Goal: Task Accomplishment & Management: Complete application form

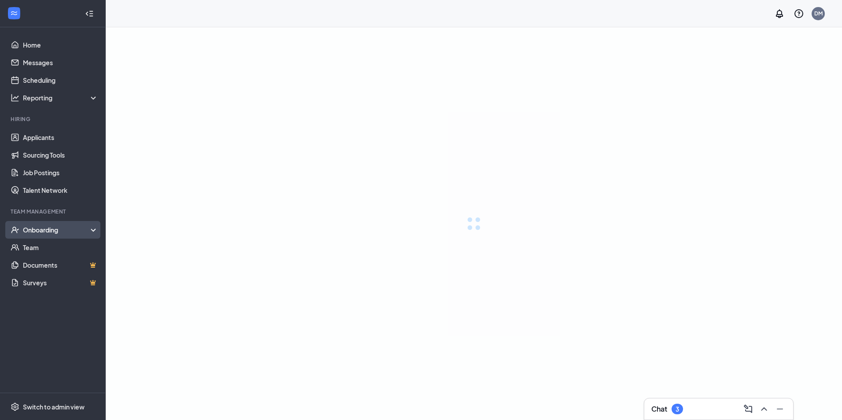
click at [31, 229] on div "Onboarding" at bounding box center [61, 229] width 76 height 9
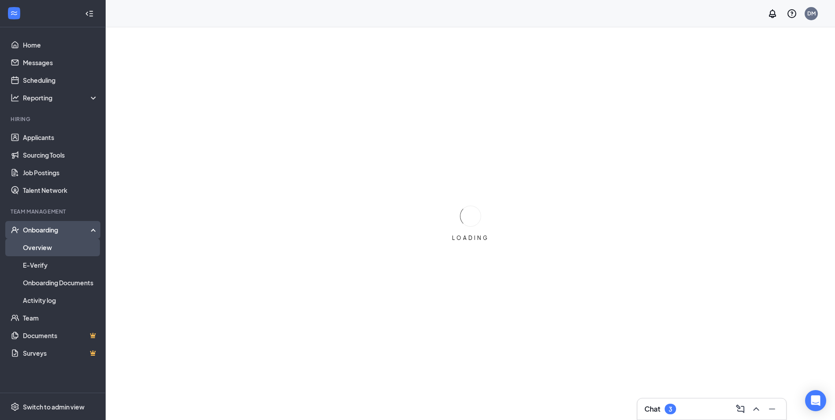
click at [39, 246] on link "Overview" at bounding box center [60, 248] width 75 height 18
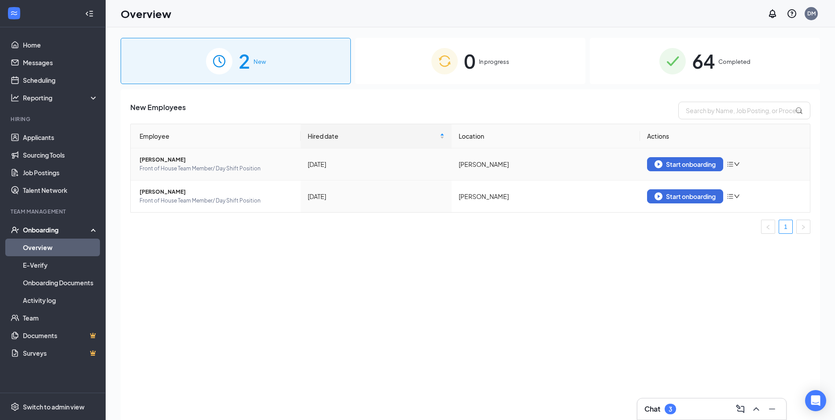
click at [666, 156] on td "Start onboarding" at bounding box center [725, 164] width 170 height 32
click at [665, 162] on div "Start onboarding" at bounding box center [685, 164] width 61 height 8
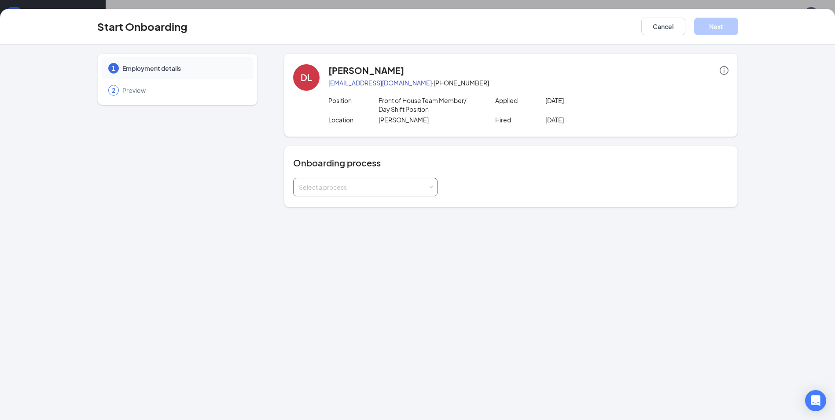
click at [378, 186] on div "Select a process" at bounding box center [363, 187] width 129 height 9
click at [372, 203] on span "[DEMOGRAPHIC_DATA]-fil-AEverhartOnboarding" at bounding box center [369, 206] width 144 height 8
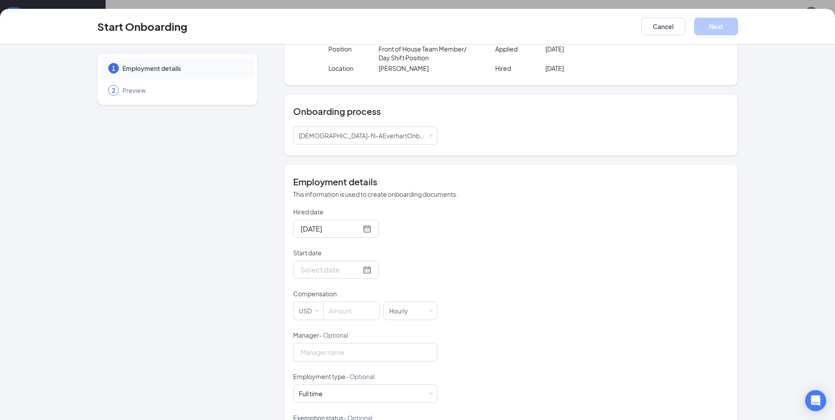
scroll to position [53, 0]
click at [360, 267] on div at bounding box center [336, 268] width 71 height 11
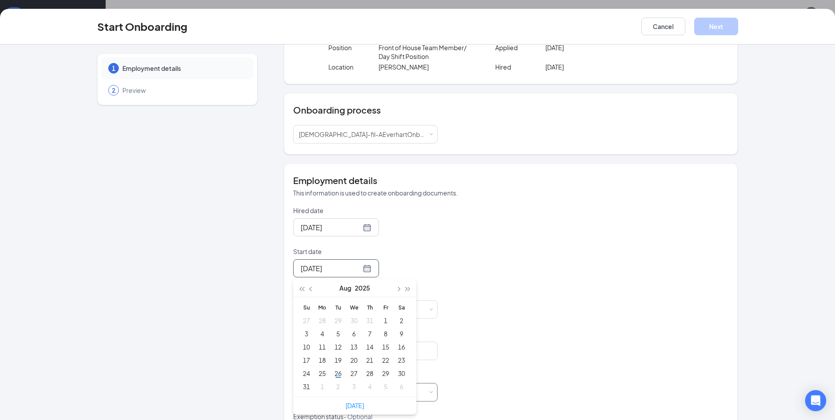
type input "[DATE]"
click at [336, 369] on div "26" at bounding box center [338, 373] width 11 height 11
drag, startPoint x: 341, startPoint y: 309, endPoint x: 347, endPoint y: 309, distance: 6.6
click at [341, 309] on input at bounding box center [352, 310] width 56 height 18
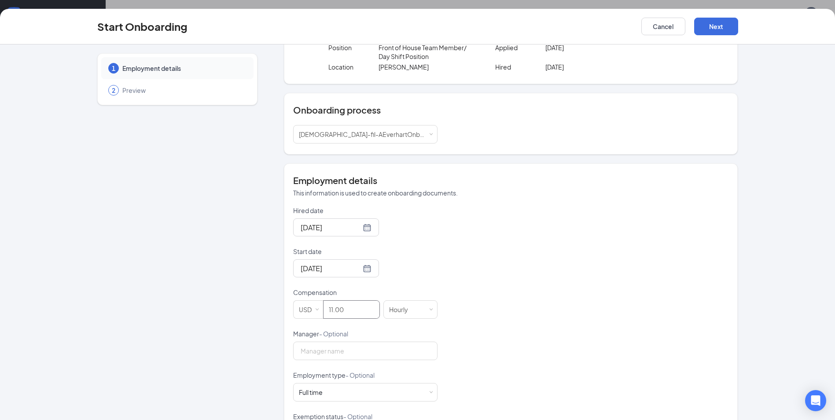
type input "11"
click at [528, 318] on div "Hired date [DATE] Start date [DATE] [DATE] Su Mo Tu We Th Fr Sa 27 28 29 30 31 …" at bounding box center [511, 350] width 436 height 288
click at [396, 356] on input "Manager - Optional" at bounding box center [365, 351] width 144 height 18
type input "[PERSON_NAME]"
type input "11"
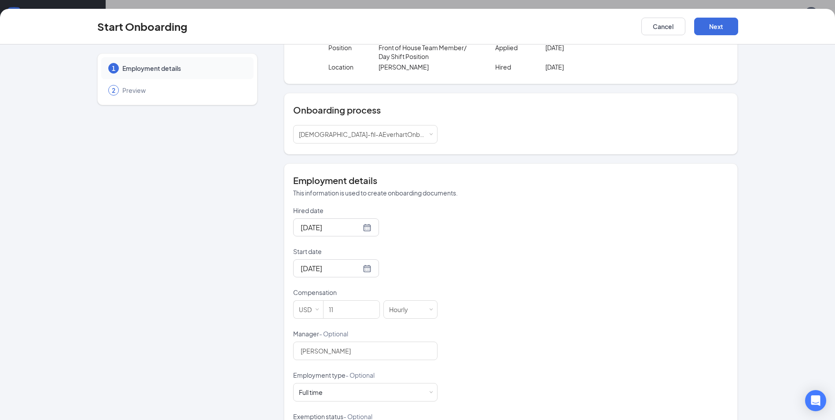
scroll to position [147, 0]
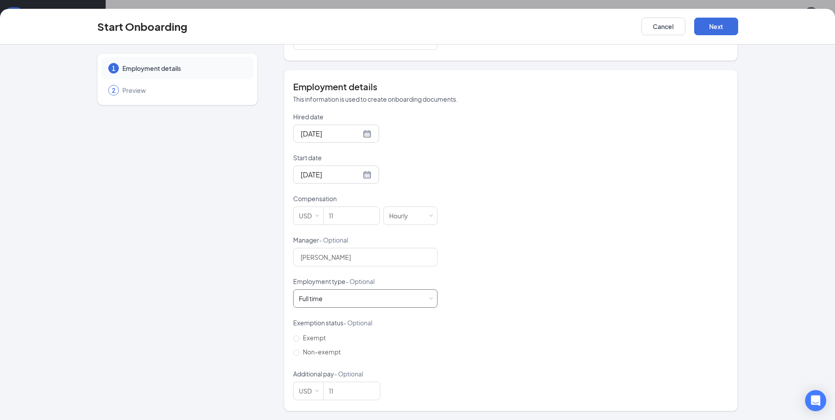
click at [424, 297] on div "Full time Works 30+ hours per week and is reasonably expected to work" at bounding box center [365, 299] width 133 height 18
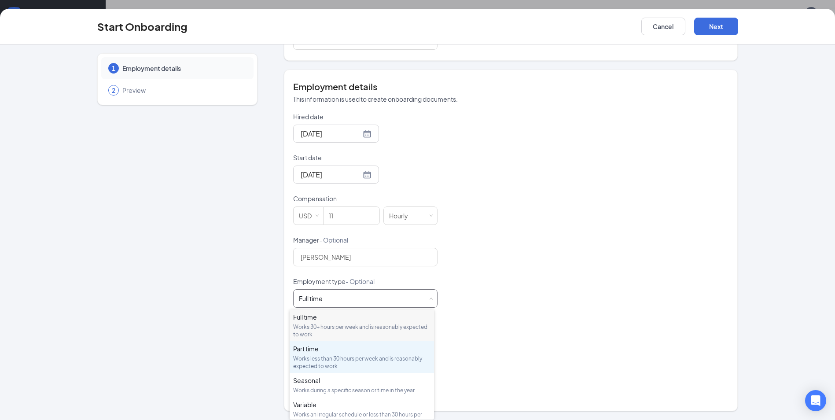
click at [294, 354] on div "Part time Works less than 30 hours per week and is reasonably expected to work" at bounding box center [361, 357] width 137 height 26
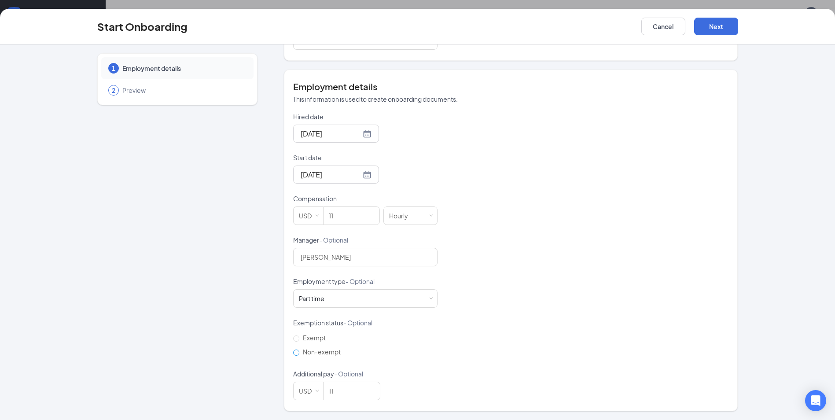
click at [293, 353] on input "Non-exempt" at bounding box center [296, 353] width 6 height 6
radio input "true"
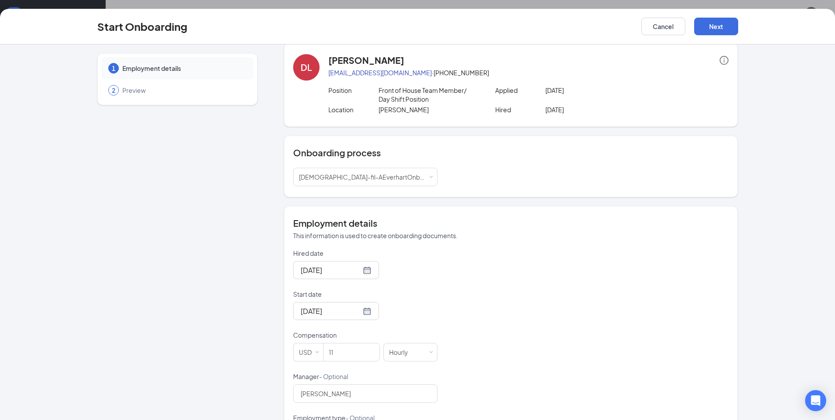
scroll to position [0, 0]
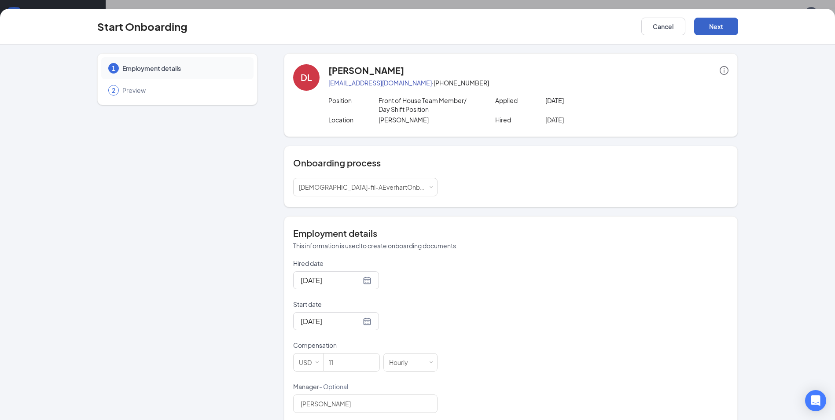
click at [718, 26] on button "Next" at bounding box center [716, 27] width 44 height 18
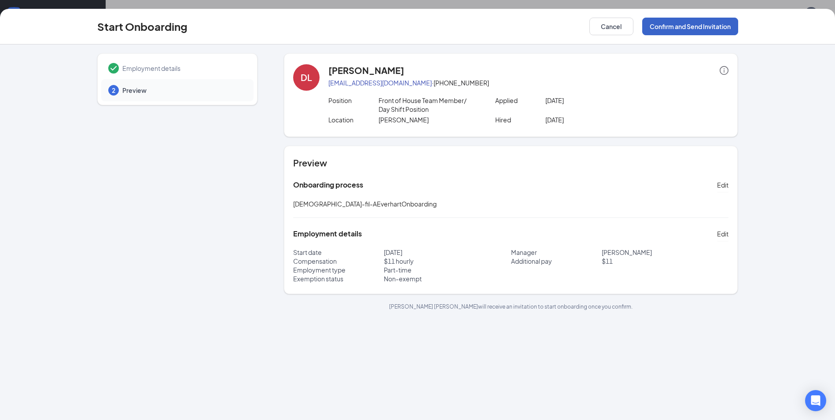
click at [716, 30] on button "Confirm and Send Invitation" at bounding box center [690, 27] width 96 height 18
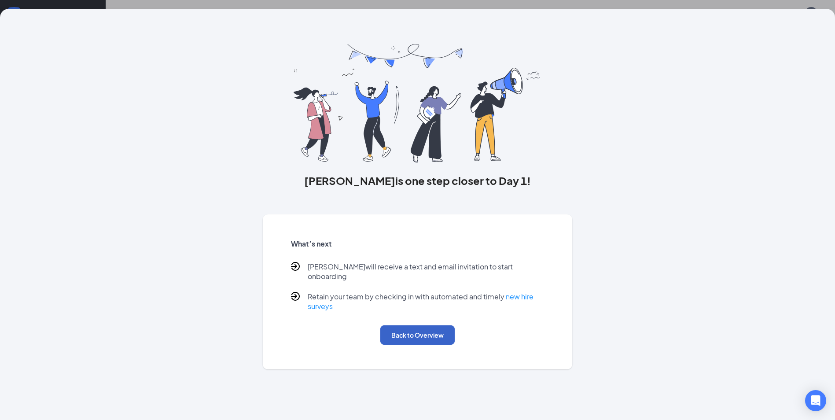
click at [384, 325] on button "Back to Overview" at bounding box center [417, 334] width 74 height 19
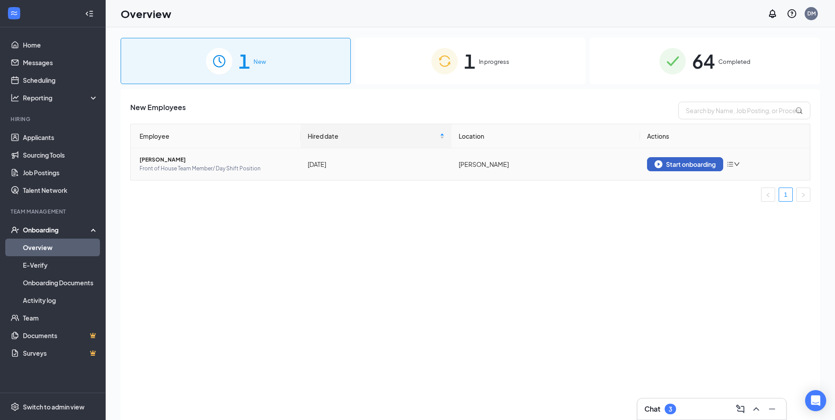
click at [684, 166] on div "Start onboarding" at bounding box center [685, 164] width 61 height 8
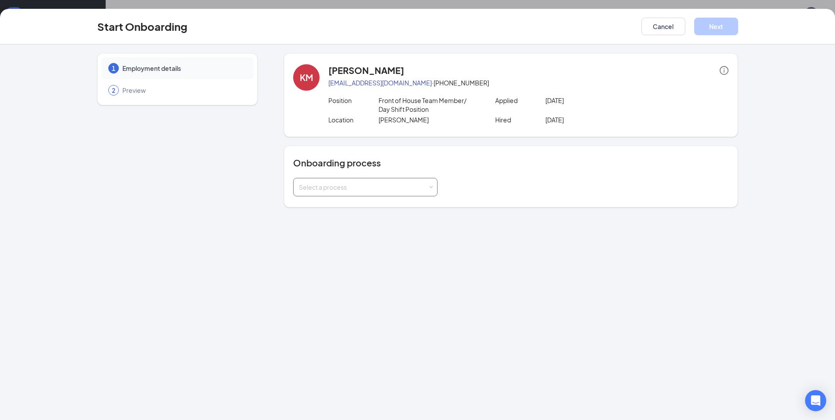
click at [363, 188] on div "Select a process" at bounding box center [363, 187] width 129 height 9
click at [362, 207] on span "[DEMOGRAPHIC_DATA]-fil-AEverhartOnboarding" at bounding box center [369, 206] width 144 height 8
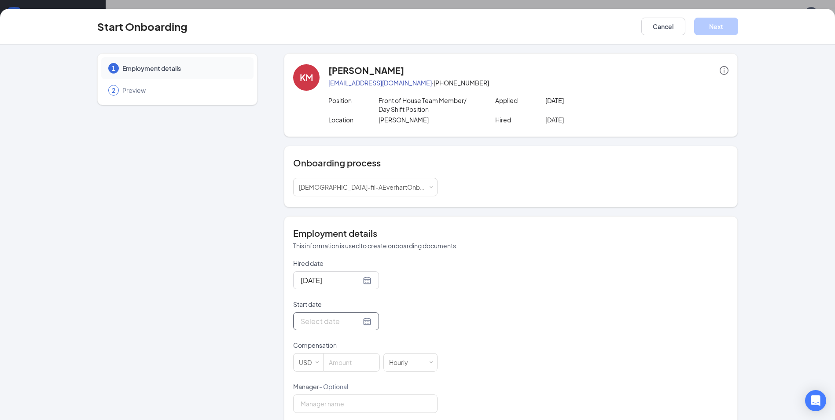
click at [358, 324] on div at bounding box center [336, 321] width 71 height 11
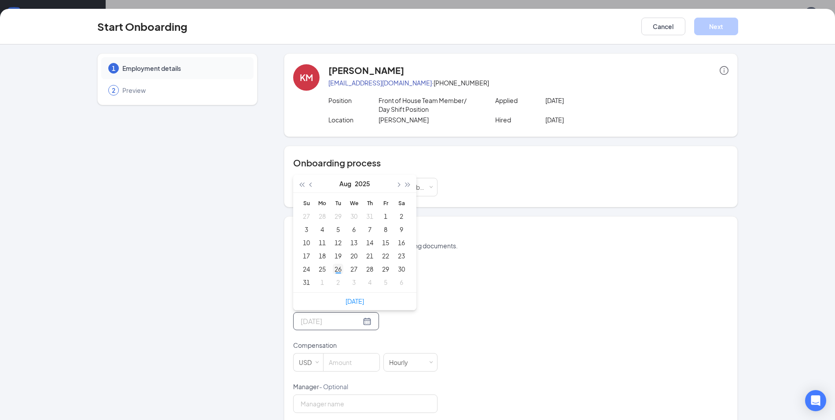
type input "[DATE]"
click at [336, 267] on div "26" at bounding box center [338, 269] width 11 height 11
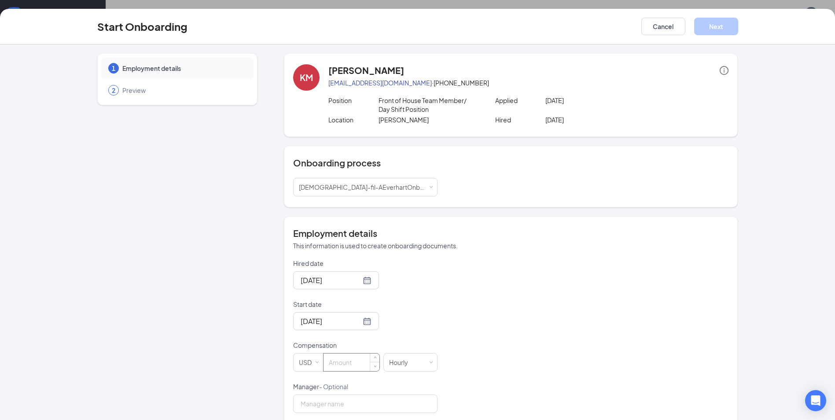
click at [364, 368] on input at bounding box center [352, 363] width 56 height 18
type input "11.5"
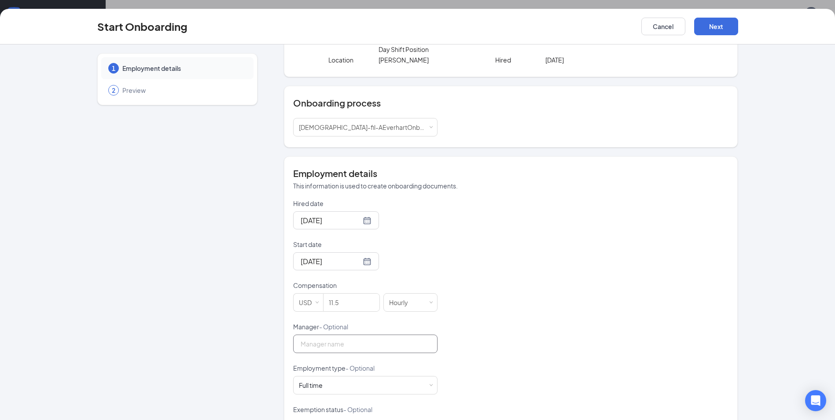
click at [344, 345] on input "Manager - Optional" at bounding box center [365, 344] width 144 height 18
type input "[PERSON_NAME]"
click at [429, 384] on span at bounding box center [431, 386] width 4 height 4
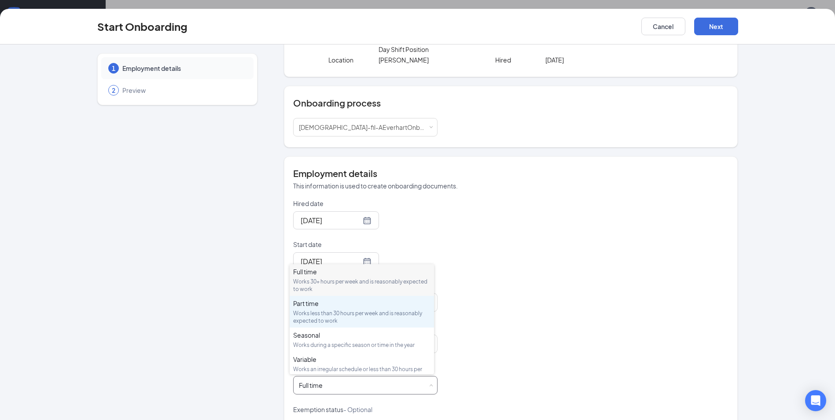
click at [332, 307] on div "Part time" at bounding box center [361, 303] width 137 height 9
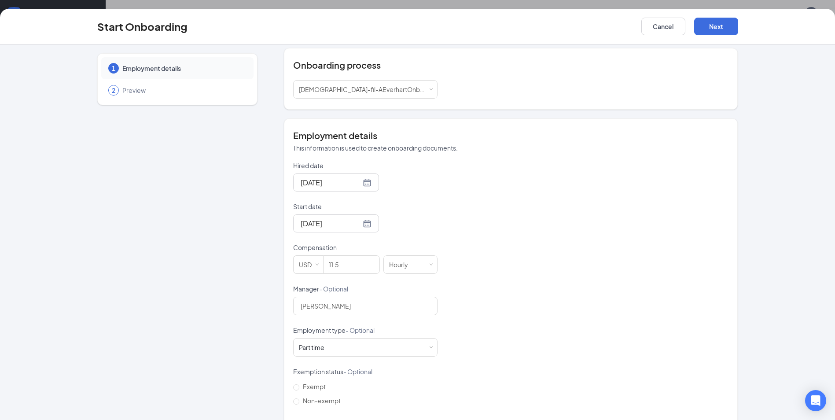
scroll to position [147, 0]
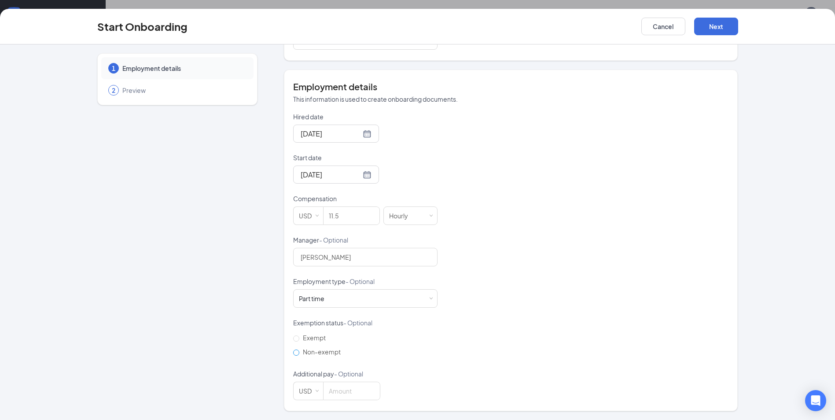
click at [295, 355] on input "Non-exempt" at bounding box center [296, 353] width 6 height 6
radio input "true"
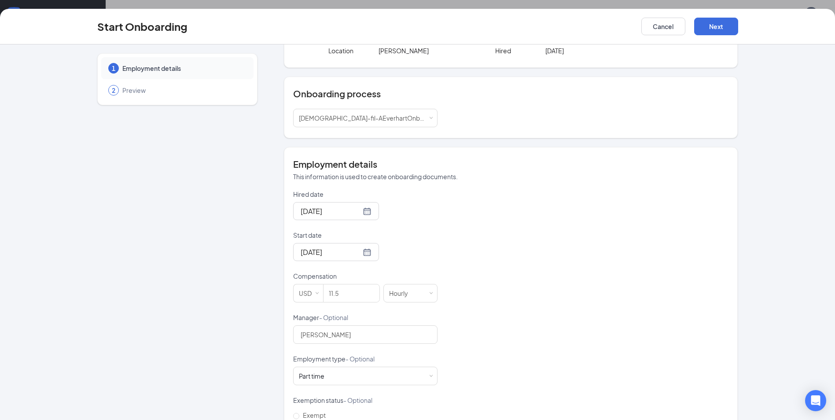
scroll to position [0, 0]
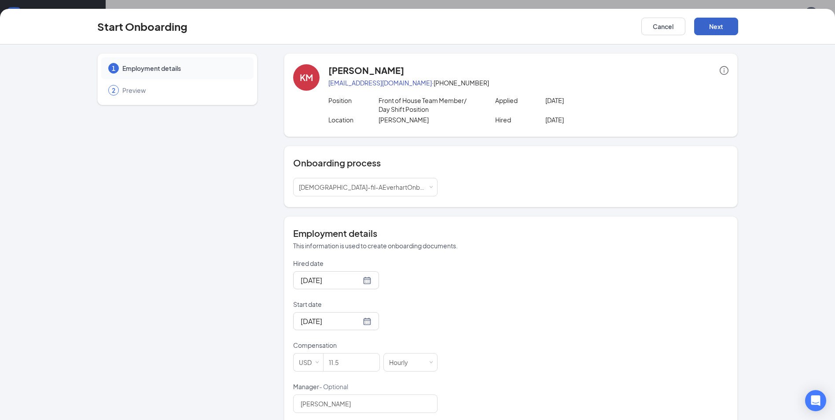
click at [705, 24] on button "Next" at bounding box center [716, 27] width 44 height 18
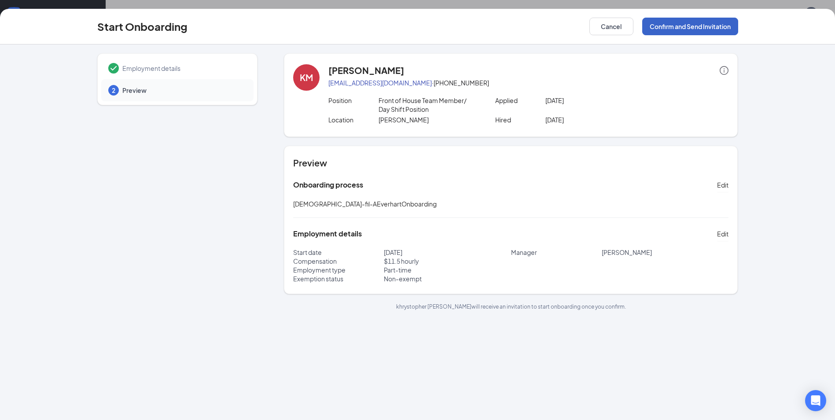
click at [683, 26] on button "Confirm and Send Invitation" at bounding box center [690, 27] width 96 height 18
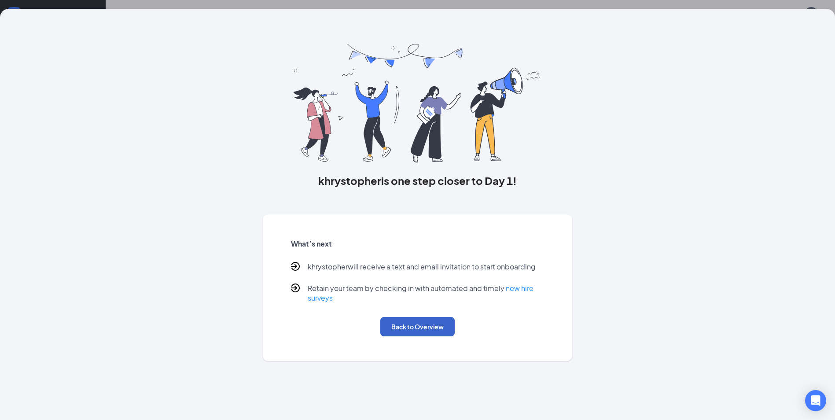
click at [427, 320] on button "Back to Overview" at bounding box center [417, 326] width 74 height 19
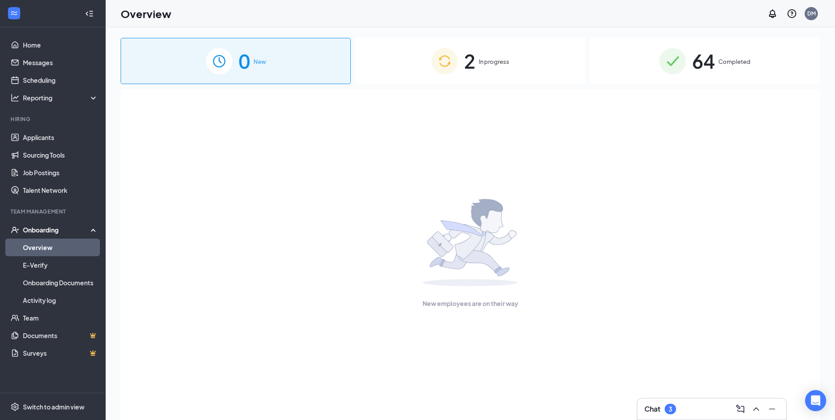
click at [447, 73] on img at bounding box center [445, 61] width 26 height 26
